Goal: Book appointment/travel/reservation

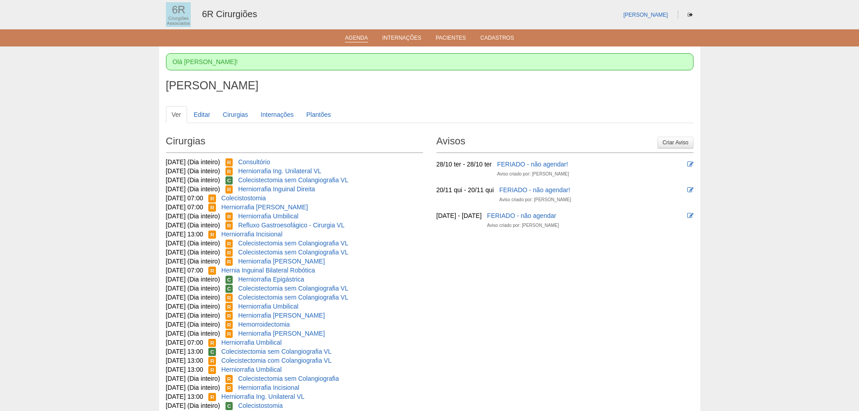
click at [360, 36] on link "Agenda" at bounding box center [356, 39] width 23 height 8
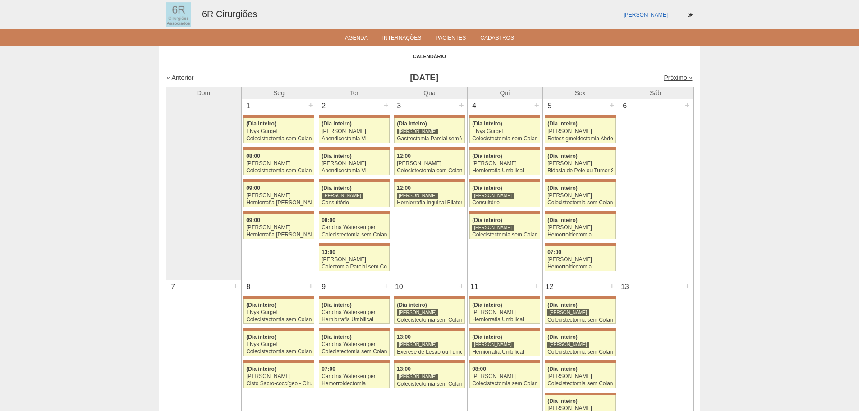
click at [681, 79] on link "Próximo »" at bounding box center [678, 77] width 28 height 7
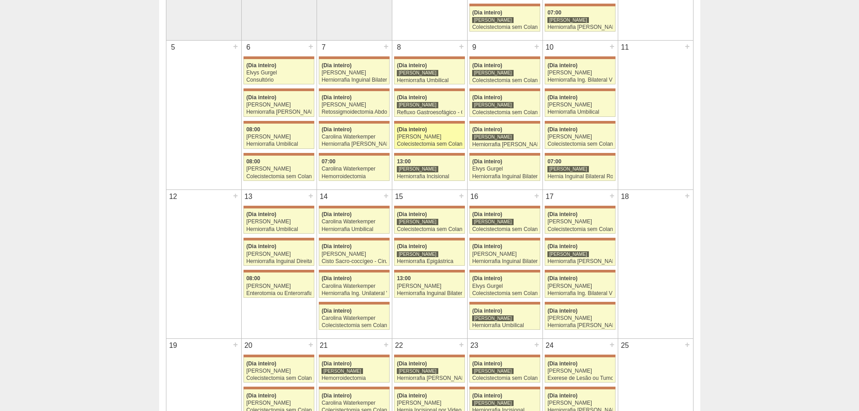
scroll to position [226, 0]
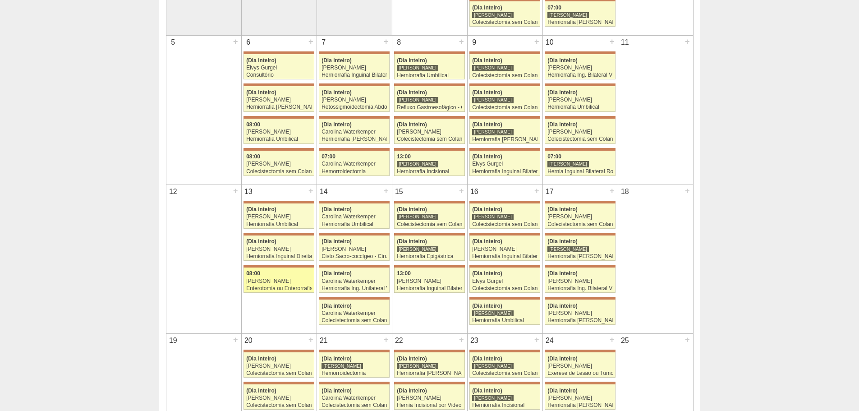
click at [282, 275] on div "08:00" at bounding box center [278, 274] width 65 height 6
